Goal: Task Accomplishment & Management: Complete application form

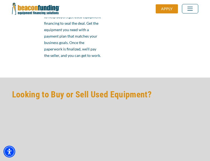
scroll to position [455, 0]
